Goal: Task Accomplishment & Management: Manage account settings

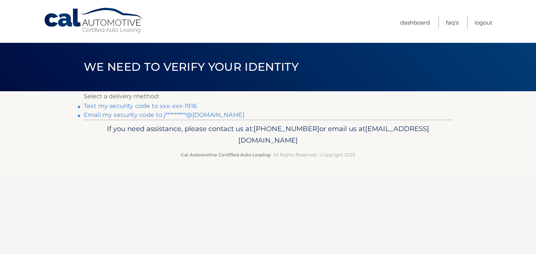
click at [156, 106] on link "Text my security code to xxx-xxx-1916" at bounding box center [140, 105] width 113 height 7
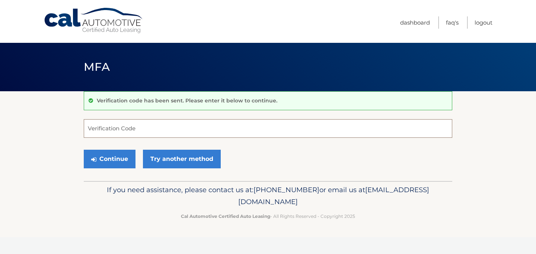
click at [123, 123] on input "Verification Code" at bounding box center [268, 128] width 369 height 19
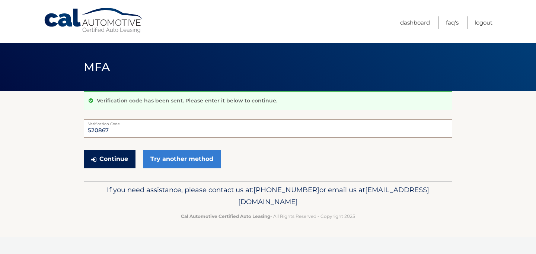
type input "520867"
click at [116, 155] on button "Continue" at bounding box center [110, 159] width 52 height 19
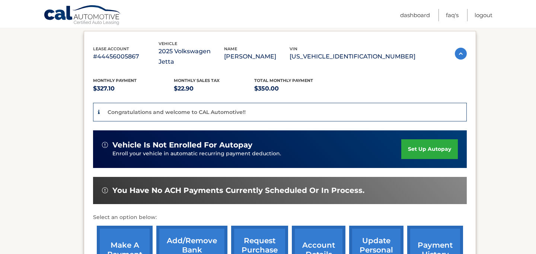
scroll to position [114, 0]
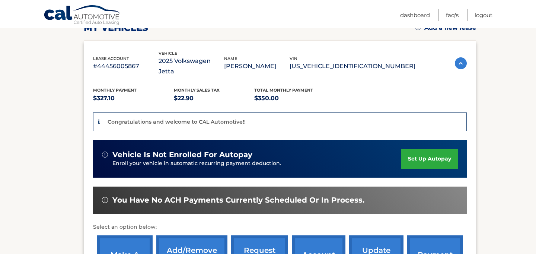
click at [410, 149] on link "set up autopay" at bounding box center [429, 159] width 57 height 20
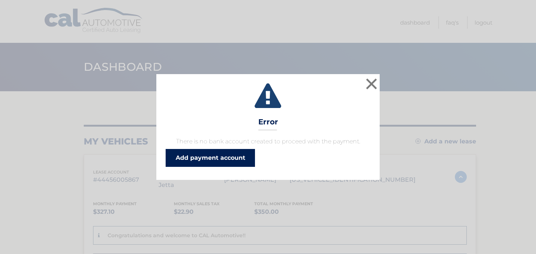
click at [238, 153] on link "Add payment account" at bounding box center [210, 158] width 89 height 18
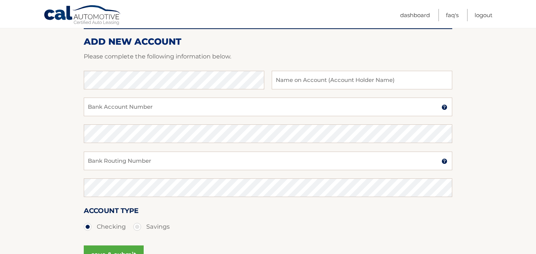
scroll to position [77, 0]
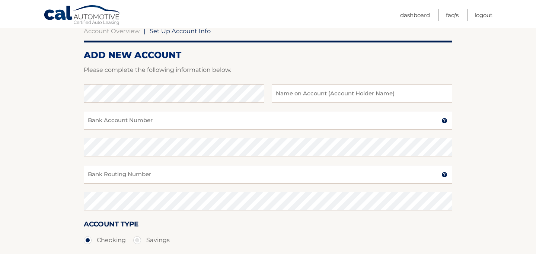
click at [163, 103] on div "Bank Name Name on Account (Account Holder Name)" at bounding box center [268, 97] width 369 height 27
click at [105, 123] on input "Bank Account Number" at bounding box center [268, 120] width 369 height 19
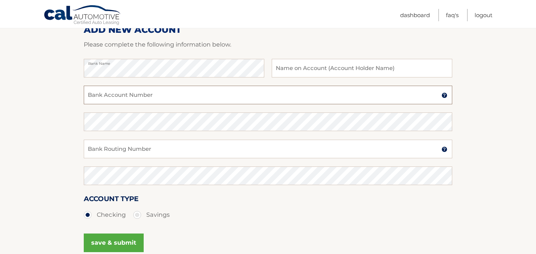
scroll to position [106, 0]
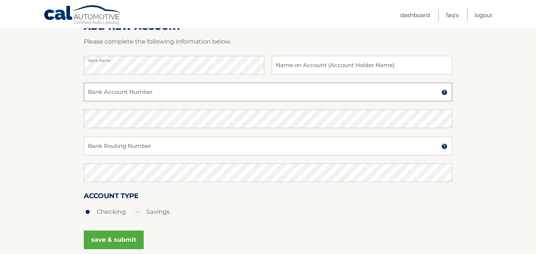
click at [133, 93] on input "Bank Account Number" at bounding box center [268, 92] width 369 height 19
type input "7863363540"
drag, startPoint x: 129, startPoint y: 94, endPoint x: 76, endPoint y: 95, distance: 52.9
click at [76, 95] on section "Account Overview | Set Up Account Info ADD NEW ACCOUNT Please complete the foll…" at bounding box center [268, 127] width 536 height 284
click at [112, 150] on input "Bank Routing Number" at bounding box center [268, 146] width 369 height 19
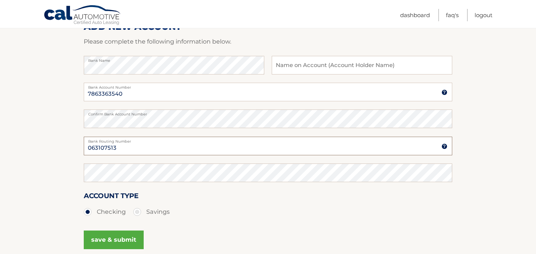
type input "063107513"
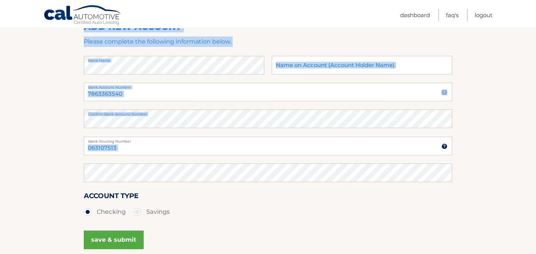
drag, startPoint x: 117, startPoint y: 137, endPoint x: 70, endPoint y: 145, distance: 48.0
click at [70, 145] on section "Account Overview | Set Up Account Info ADD NEW ACCOUNT Please complete the foll…" at bounding box center [268, 127] width 536 height 284
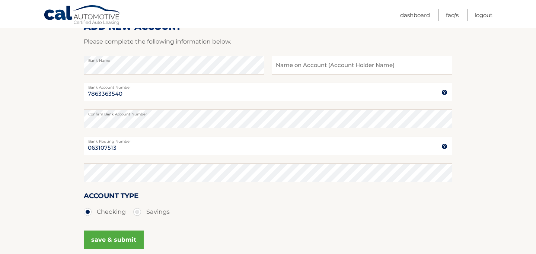
click at [98, 146] on input "063107513" at bounding box center [268, 146] width 369 height 19
drag, startPoint x: 108, startPoint y: 147, endPoint x: 60, endPoint y: 141, distance: 49.1
click at [60, 141] on section "Account Overview | Set Up Account Info ADD NEW ACCOUNT Please complete the foll…" at bounding box center [268, 127] width 536 height 284
click at [46, 162] on section "Account Overview | Set Up Account Info ADD NEW ACCOUNT Please complete the foll…" at bounding box center [268, 127] width 536 height 284
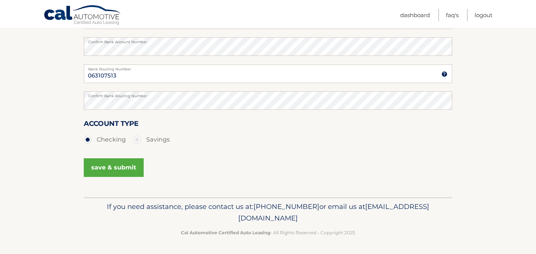
click at [115, 169] on button "save & submit" at bounding box center [114, 167] width 60 height 19
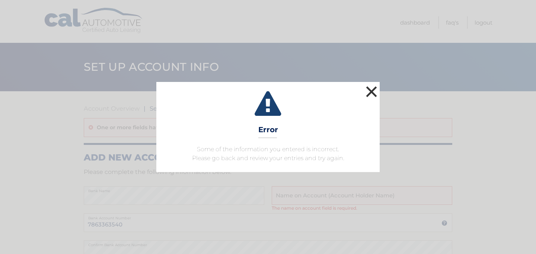
click at [373, 89] on button "×" at bounding box center [371, 91] width 15 height 15
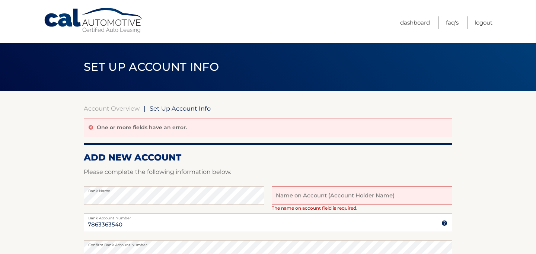
click at [307, 200] on input "text" at bounding box center [362, 195] width 181 height 19
type input "[PERSON_NAME]"
click at [83, 197] on section "Account Overview | Set Up Account Info One or more fields have an error. ADD NE…" at bounding box center [268, 245] width 536 height 309
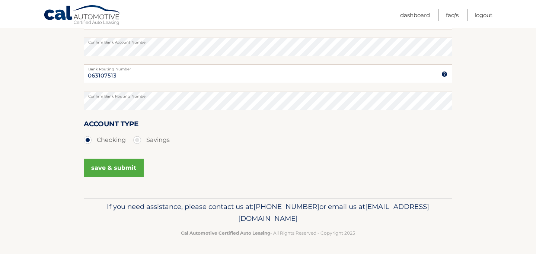
click at [114, 162] on button "save & submit" at bounding box center [114, 168] width 60 height 19
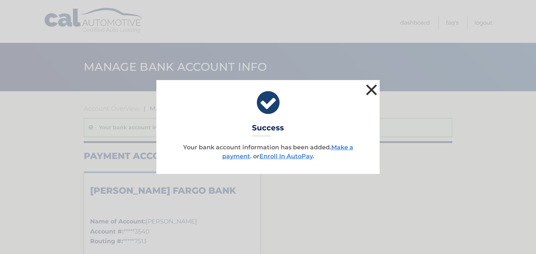
click at [369, 91] on button "×" at bounding box center [371, 89] width 15 height 15
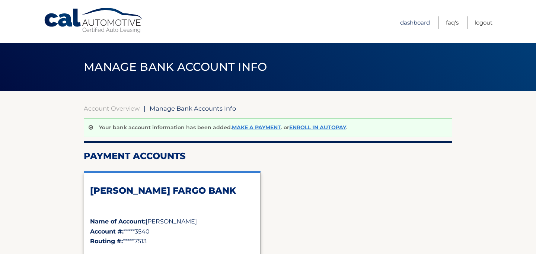
click at [415, 25] on link "Dashboard" at bounding box center [415, 22] width 30 height 12
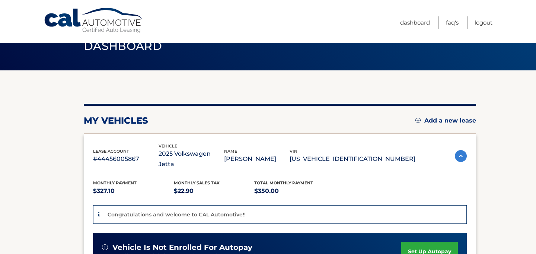
scroll to position [1, 0]
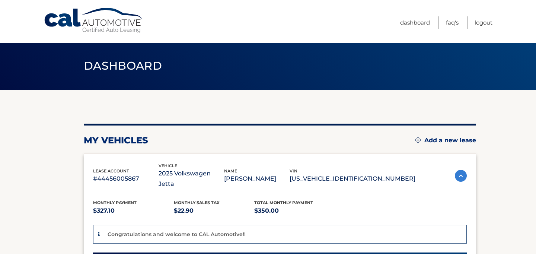
click at [458, 172] on img at bounding box center [461, 176] width 12 height 12
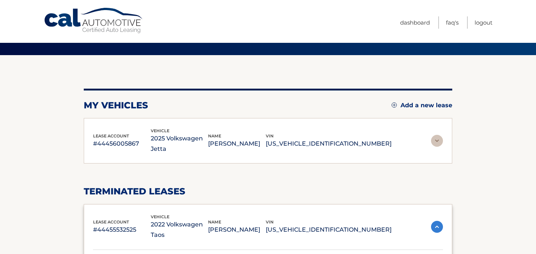
scroll to position [0, 0]
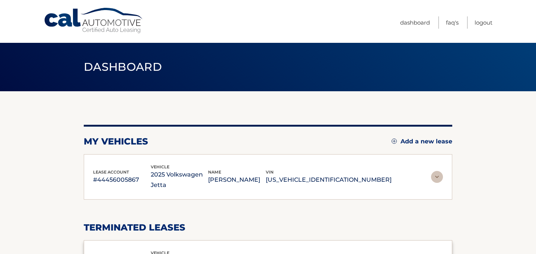
click at [435, 172] on img at bounding box center [437, 177] width 12 height 12
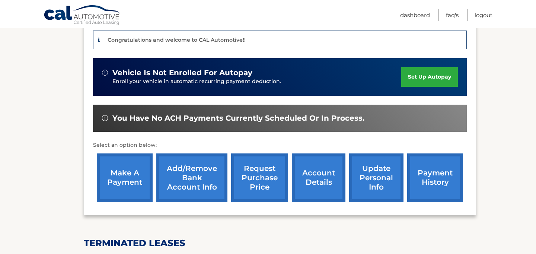
scroll to position [195, 0]
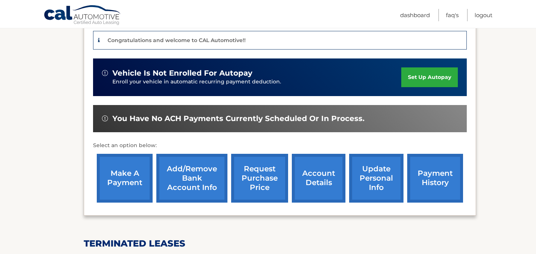
click at [426, 67] on link "set up autopay" at bounding box center [429, 77] width 57 height 20
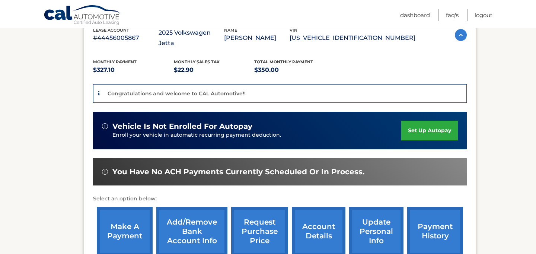
scroll to position [20, 0]
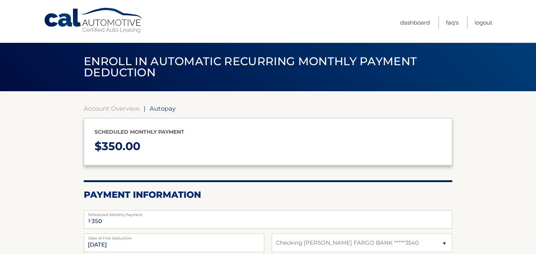
select select "MmZmNzM0OTUtZWJiYy00YzA0LTkxNzUtNWFjYmU5MzkzMTJl"
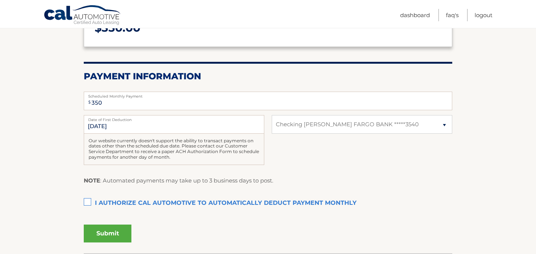
scroll to position [121, 0]
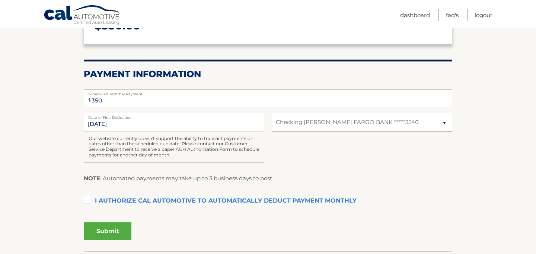
click at [433, 125] on select "Select Bank Account Checking WELLS FARGO BANK *****3540" at bounding box center [362, 122] width 181 height 19
click at [88, 197] on label "I authorize cal automotive to automatically deduct payment monthly This checkbo…" at bounding box center [268, 201] width 369 height 15
click at [0, 0] on input "I authorize cal automotive to automatically deduct payment monthly This checkbo…" at bounding box center [0, 0] width 0 height 0
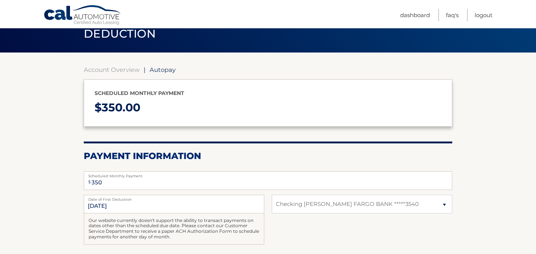
scroll to position [0, 0]
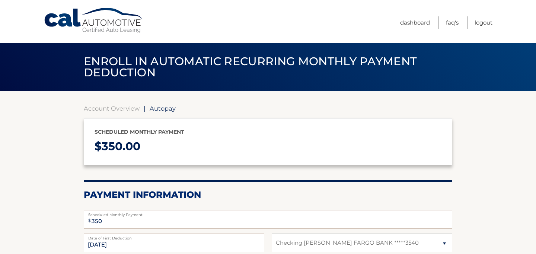
click at [151, 141] on p "$ 350.00" at bounding box center [268, 147] width 347 height 20
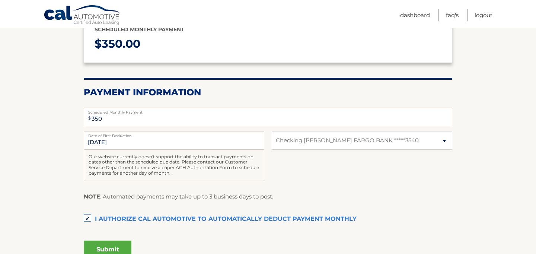
scroll to position [117, 0]
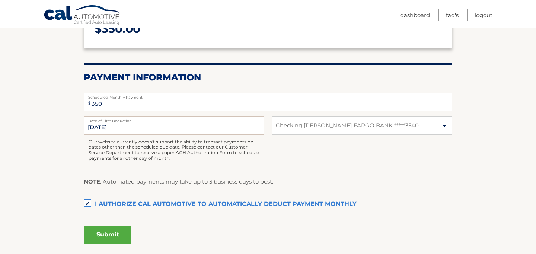
click at [106, 236] on button "Submit" at bounding box center [108, 235] width 48 height 18
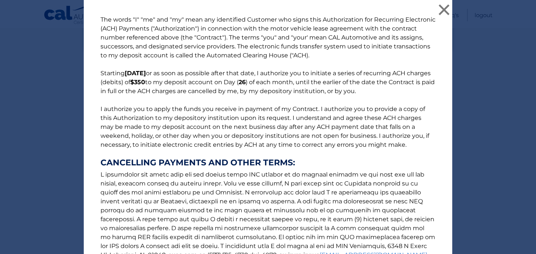
scroll to position [98, 0]
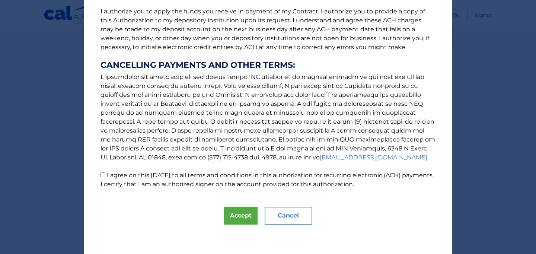
click at [154, 188] on label "I agree on this 09/19/2025 to all terms and conditions in this authorization fo…" at bounding box center [267, 180] width 333 height 16
click at [105, 177] on input "I agree on this 09/19/2025 to all terms and conditions in this authorization fo…" at bounding box center [103, 174] width 5 height 5
checkbox input "true"
click at [246, 218] on button "Accept" at bounding box center [241, 216] width 34 height 18
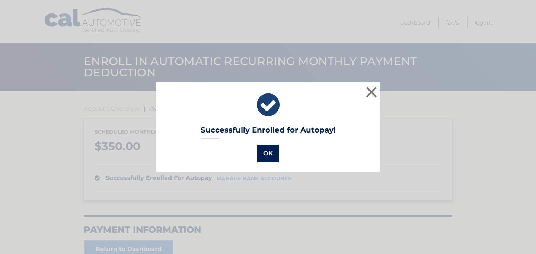
click at [270, 156] on button "OK" at bounding box center [268, 153] width 22 height 18
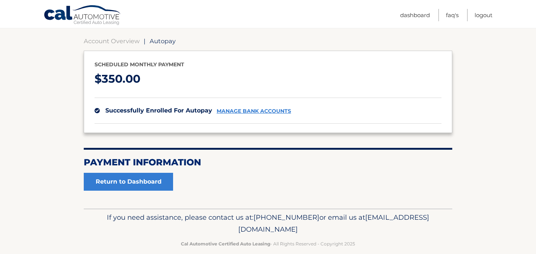
scroll to position [79, 0]
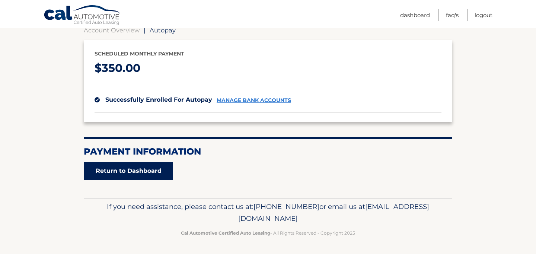
click at [152, 171] on link "Return to Dashboard" at bounding box center [128, 171] width 89 height 18
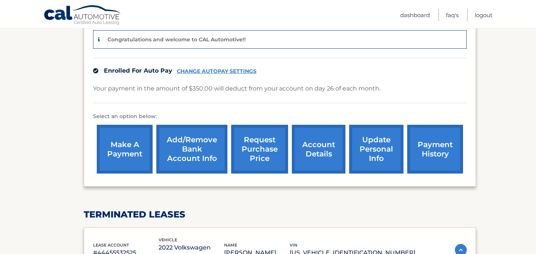
scroll to position [328, 0]
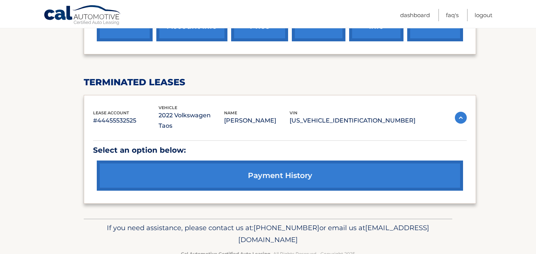
click at [457, 112] on img at bounding box center [461, 118] width 12 height 12
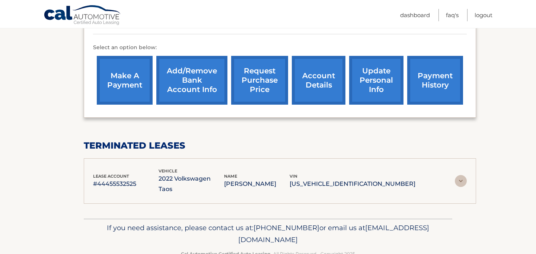
click at [462, 175] on img at bounding box center [461, 181] width 12 height 12
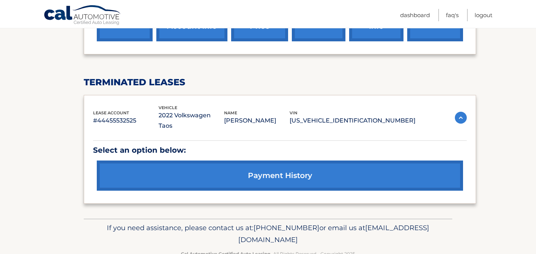
click at [203, 160] on link "payment history" at bounding box center [280, 175] width 366 height 30
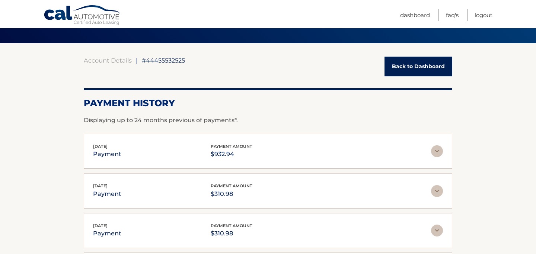
scroll to position [49, 0]
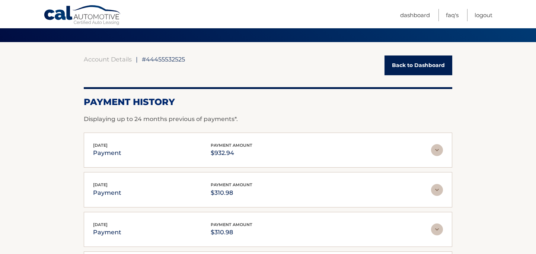
click at [438, 147] on img at bounding box center [437, 150] width 12 height 12
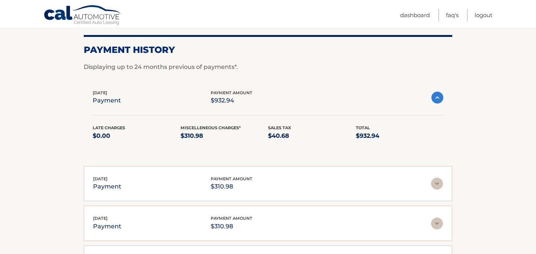
scroll to position [101, 0]
click at [438, 97] on img at bounding box center [437, 98] width 12 height 12
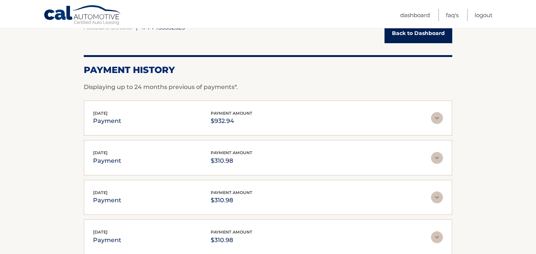
scroll to position [80, 0]
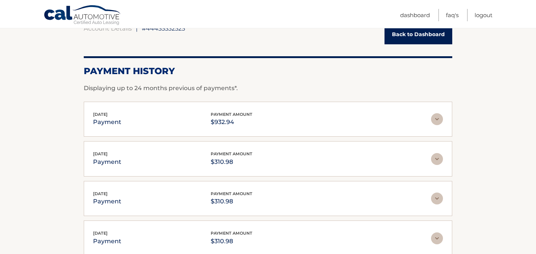
click at [433, 120] on img at bounding box center [437, 119] width 12 height 12
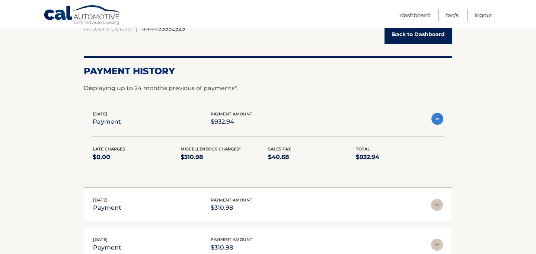
click at [433, 120] on img at bounding box center [437, 119] width 12 height 12
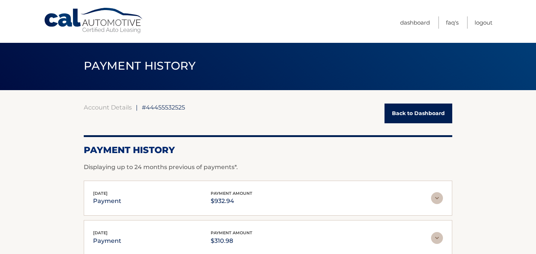
scroll to position [0, 0]
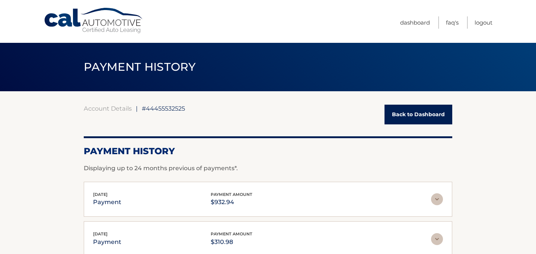
click at [408, 117] on link "Back to Dashboard" at bounding box center [419, 115] width 68 height 20
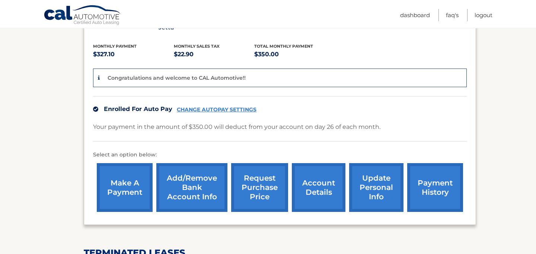
scroll to position [178, 0]
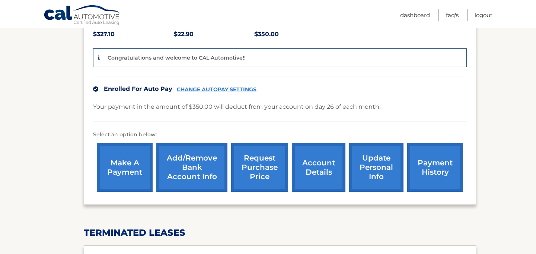
click at [437, 168] on link "payment history" at bounding box center [435, 167] width 56 height 49
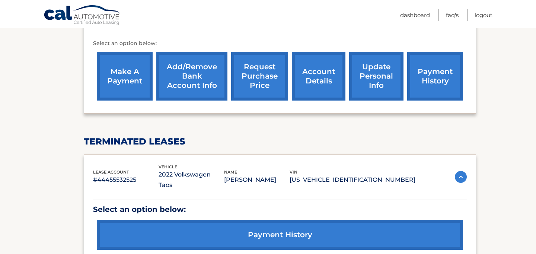
scroll to position [328, 0]
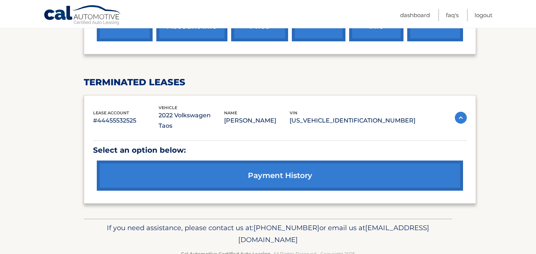
click at [275, 160] on link "payment history" at bounding box center [280, 175] width 366 height 30
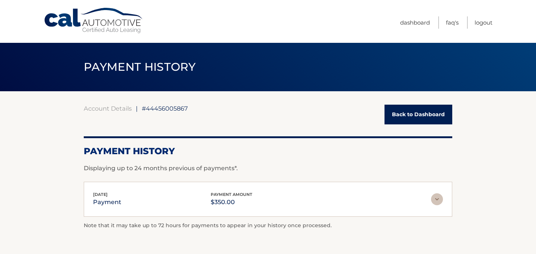
scroll to position [56, 0]
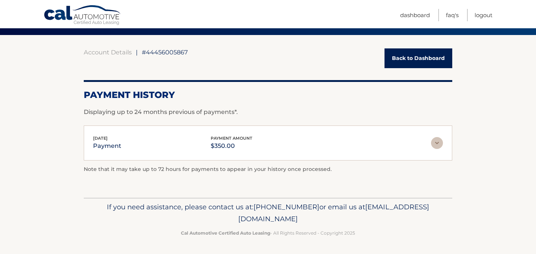
click at [290, 144] on div "[DATE] payment payment amount $350.00" at bounding box center [262, 143] width 338 height 17
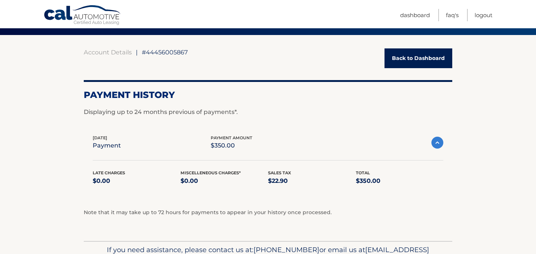
click at [288, 147] on div "Aug 26, 2025 payment payment amount $350.00" at bounding box center [262, 142] width 339 height 17
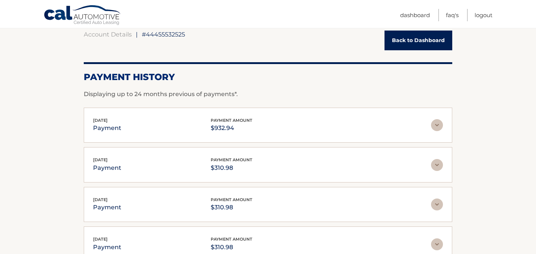
scroll to position [89, 0]
